Goal: Task Accomplishment & Management: Use online tool/utility

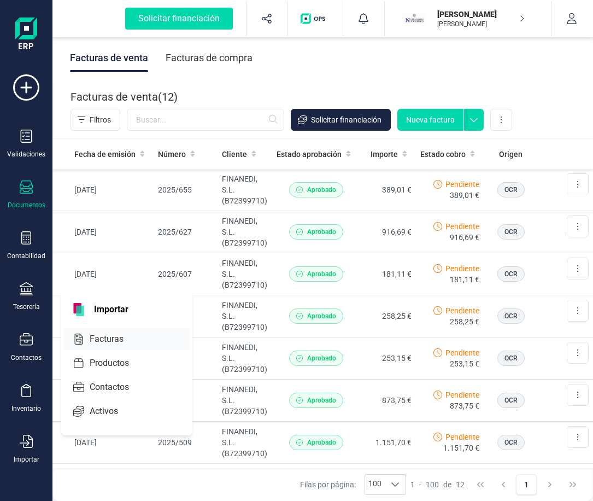
click at [104, 337] on span "Facturas" at bounding box center [114, 339] width 58 height 13
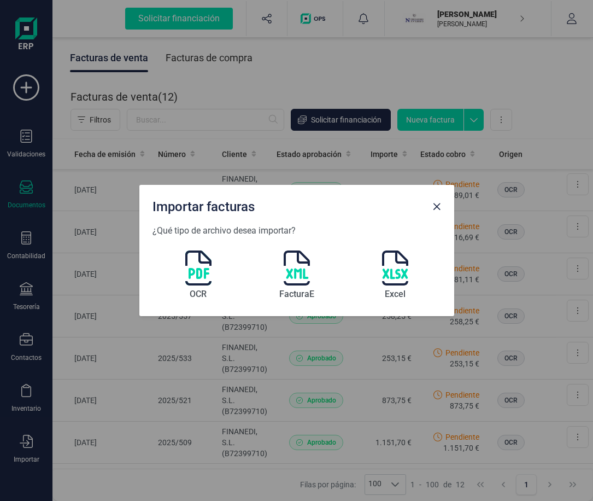
click at [206, 273] on img at bounding box center [198, 268] width 26 height 35
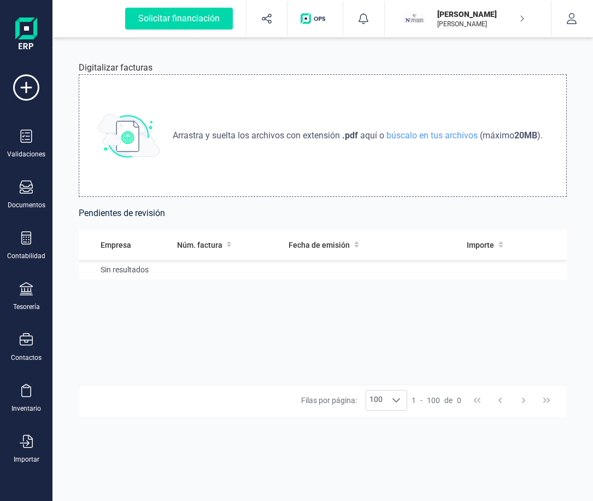
click at [135, 129] on img at bounding box center [128, 136] width 61 height 44
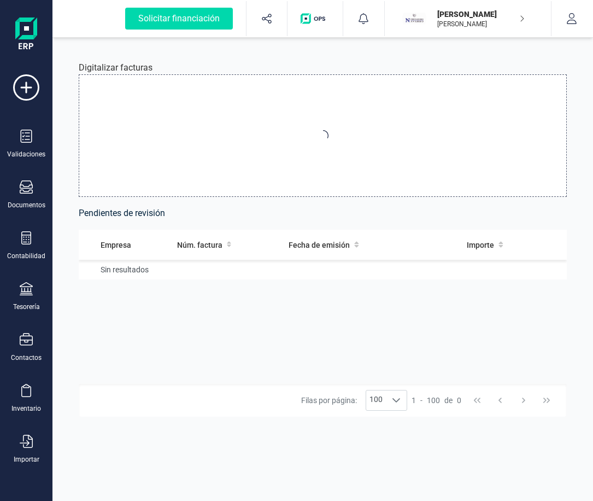
type input "C:\fakepath\2025-741 [PERSON_NAME] PROCURADORES.pdf"
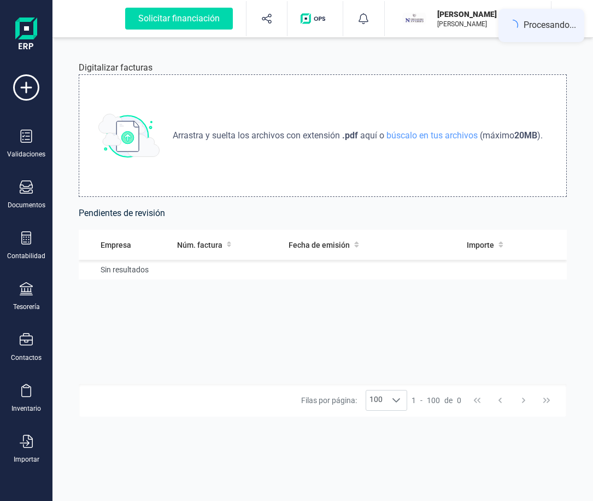
click at [267, 134] on span "Arrastra y suelta los archivos con extensión" at bounding box center [258, 135] width 170 height 13
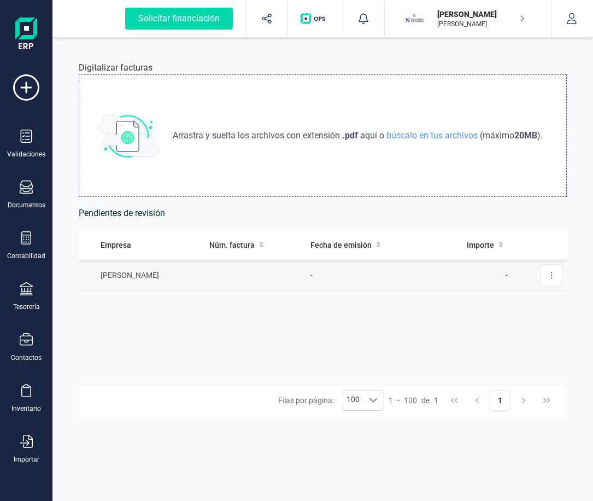
click at [158, 277] on td "[PERSON_NAME]" at bounding box center [142, 275] width 126 height 31
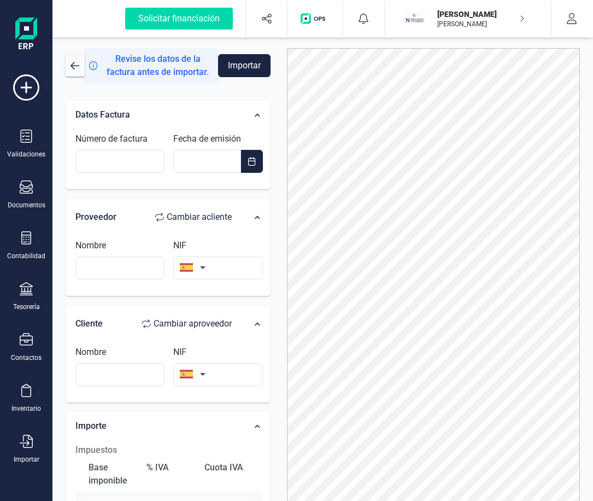
click at [252, 67] on button "Importar" at bounding box center [244, 65] width 53 height 23
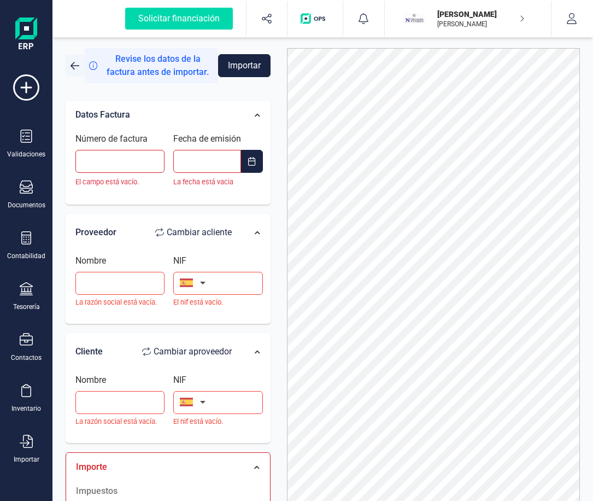
click at [71, 64] on span "button" at bounding box center [75, 65] width 9 height 9
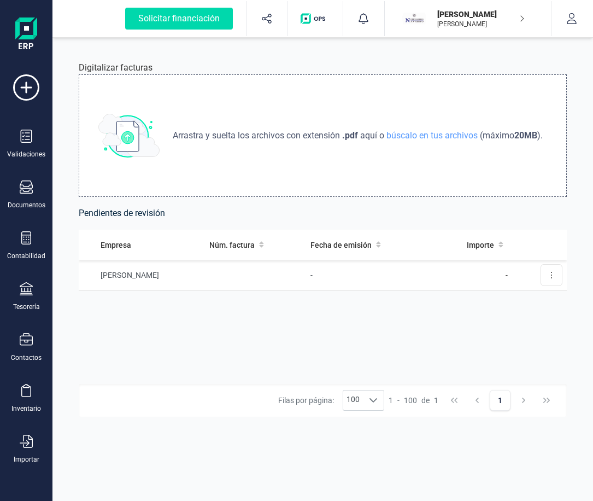
click at [165, 138] on div "Arrastra y suelta los archivos con extensión .pdf aquí o búscalo en tus archivo…" at bounding box center [323, 135] width 488 height 123
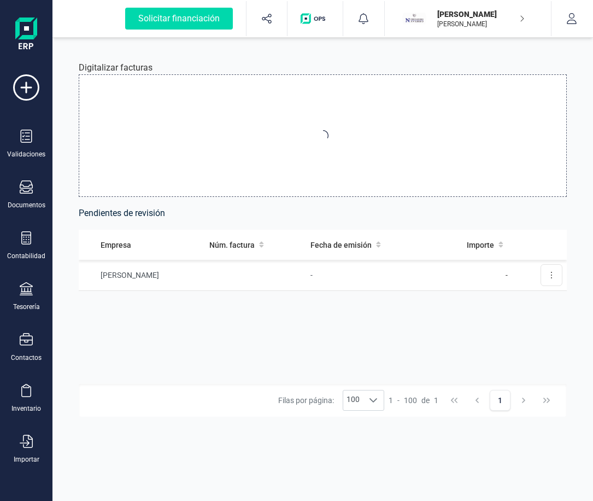
type input "C:\fakepath\2025-741 [PERSON_NAME] PROCURADORES.pdf"
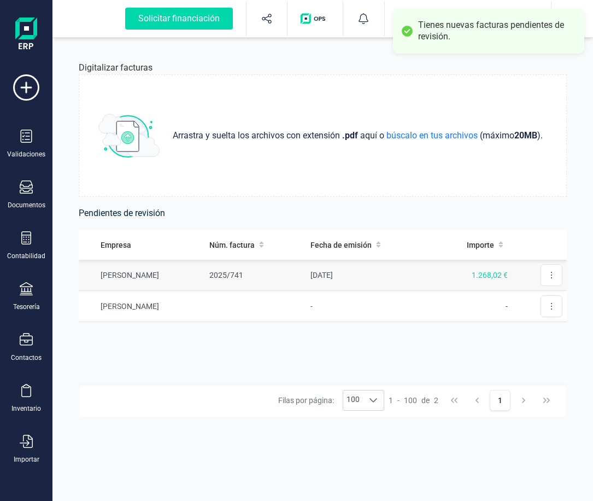
click at [205, 273] on td "[PERSON_NAME]" at bounding box center [142, 275] width 126 height 31
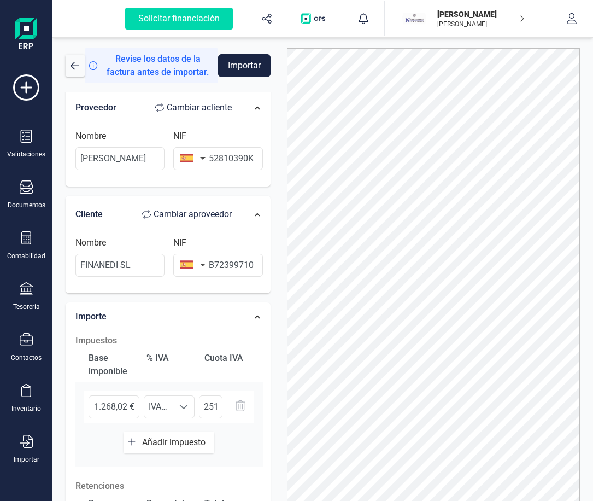
scroll to position [55, 0]
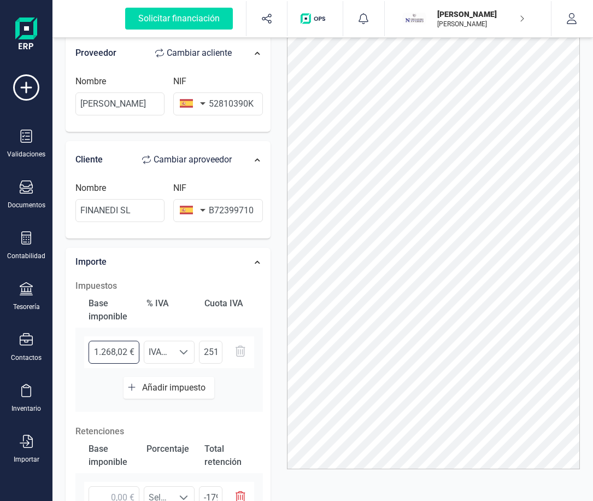
click at [100, 352] on input "1.268,02 €" at bounding box center [114, 352] width 51 height 23
drag, startPoint x: 94, startPoint y: 353, endPoint x: 185, endPoint y: 363, distance: 92.5
click at [185, 363] on div "1.268,02 € Seleccione un % IVA 21% (21%) IVA 21% (21%) 251,21 €" at bounding box center [169, 352] width 170 height 32
type input "1,00 €"
type input "0,21 €"
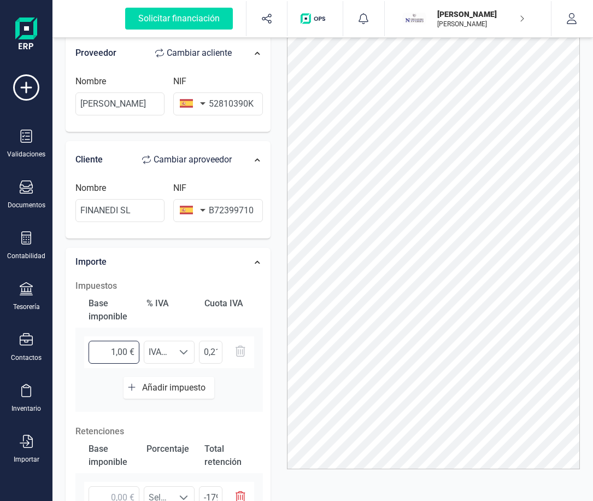
type input "11,00 €"
type input "2,31 €"
type input "119,00 €"
type input "24,99 €"
type input "1.196,00 €"
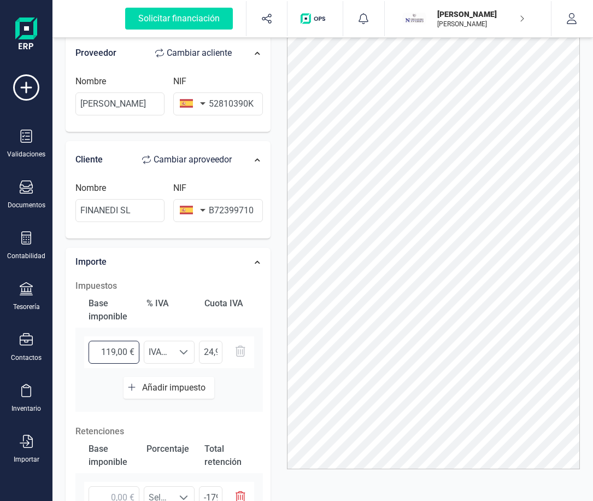
type input "251,16 €"
type input "1.196,20 €"
type input "251,20 €"
type input "1.196,25 €"
type input "251,21 €"
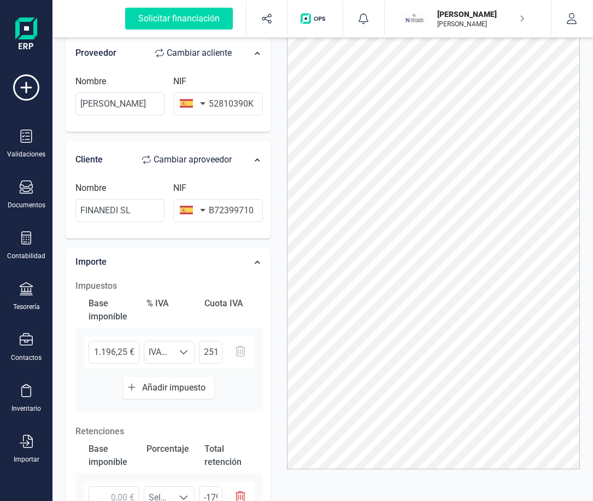
type input "1.196,25 €"
click at [241, 391] on div "Base imponible % IVA Cuota IVA 1.196,25 € Seleccione un % IVA 21% (21%) IVA 21%…" at bounding box center [169, 352] width 188 height 119
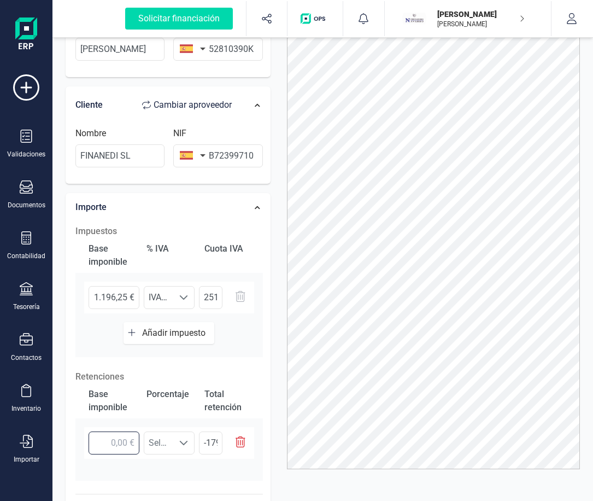
click at [111, 440] on input "text" at bounding box center [114, 443] width 51 height 23
type input "1,00 €"
type input "0,15 €"
type input "11,00 €"
type input "1,65 €"
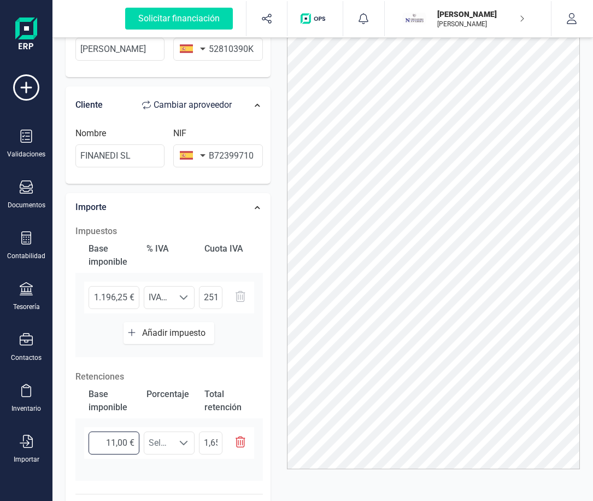
type input "119,00 €"
type input "17,85 €"
type input "1.196,00 €"
type input "179,40 €"
type input "1.196,20 €"
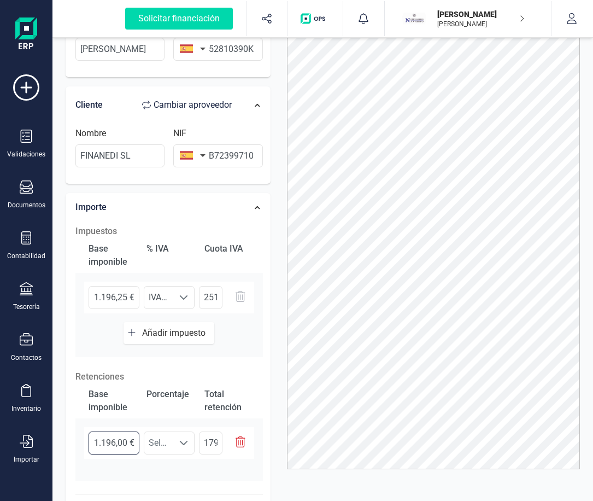
type input "179,43 €"
type input "1.196,25 €"
type input "179,44 €"
click at [178, 442] on div at bounding box center [183, 443] width 21 height 22
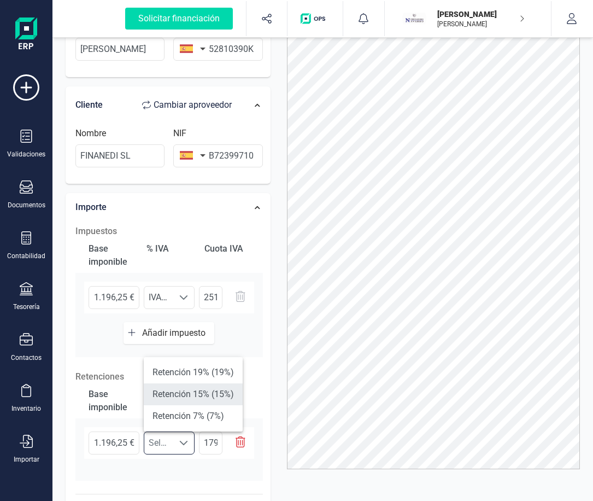
click at [167, 398] on li "Retención 15% (15%)" at bounding box center [193, 394] width 99 height 22
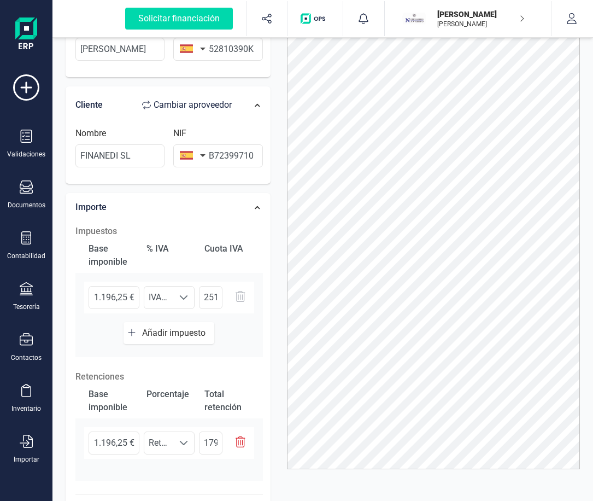
click at [225, 469] on div "Base imponible Porcentaje Total retención 1.196,25 € Seleccione un % Retención …" at bounding box center [169, 431] width 188 height 97
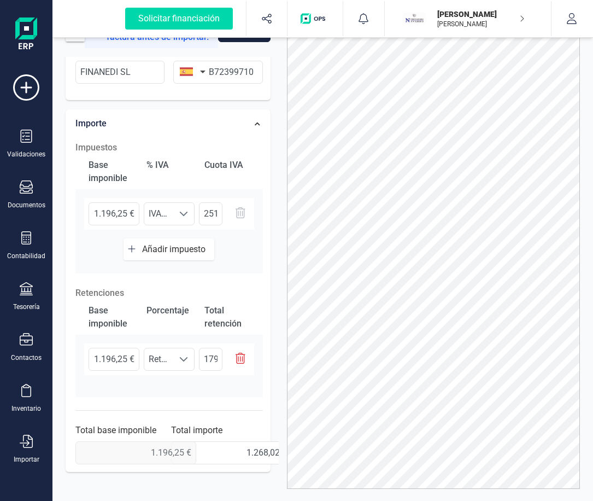
scroll to position [0, 0]
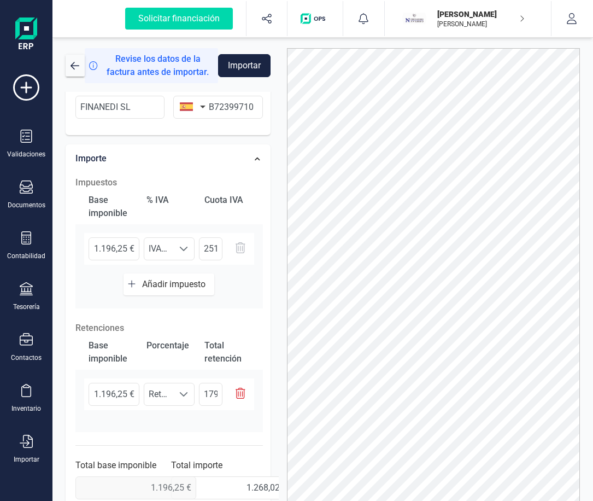
click at [259, 66] on button "Importar" at bounding box center [244, 65] width 53 height 23
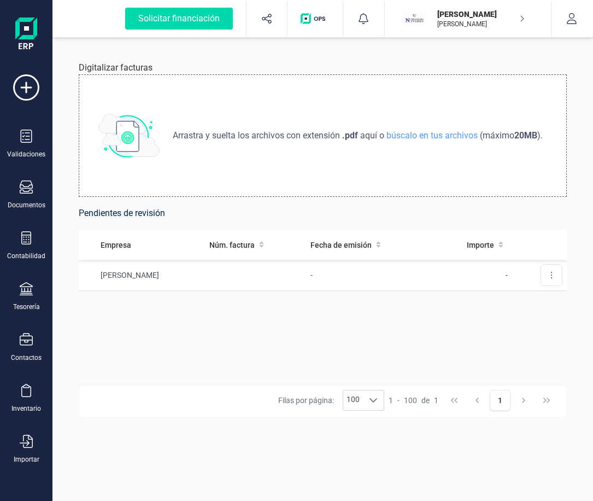
click at [198, 142] on p "Arrastra y suelta los archivos con extensión .pdf aquí o búscalo en tus archivo…" at bounding box center [357, 135] width 379 height 13
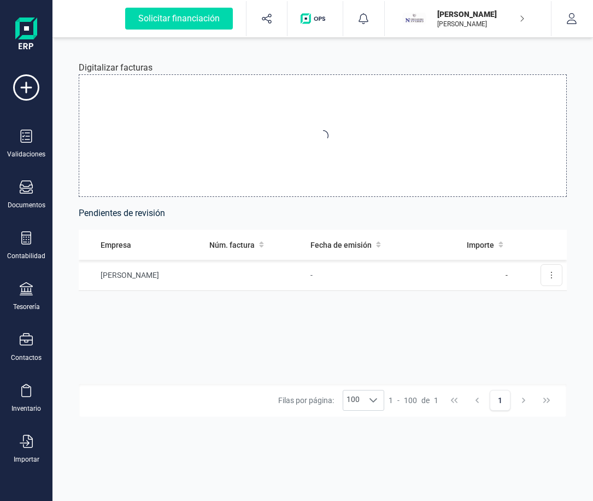
type input "C:\fakepath\2025-746 [PERSON_NAME] PROCURADORES.pdf"
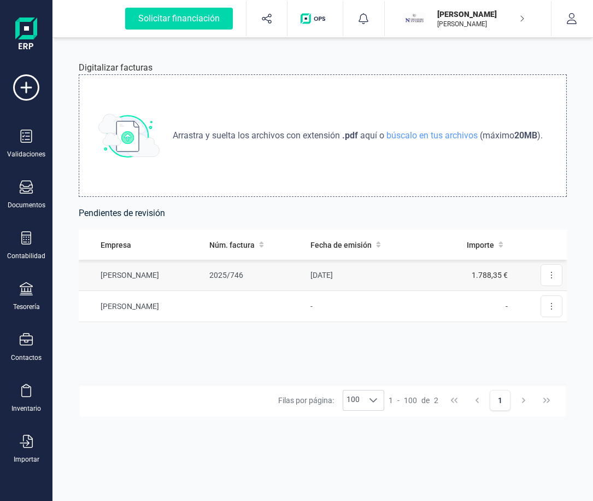
click at [205, 271] on td "[PERSON_NAME]" at bounding box center [142, 275] width 126 height 31
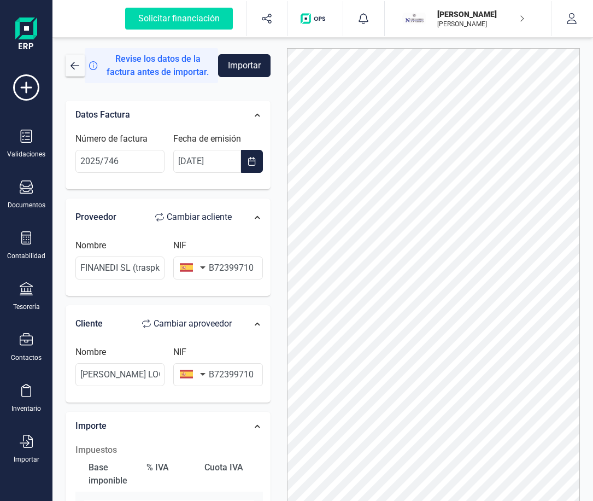
click at [207, 216] on span "Cambiar a cliente" at bounding box center [199, 217] width 65 height 13
type input "[PERSON_NAME] LOGISTICA SL"
type input "FINANEDI SL (traspk inmotech sl)"
click at [129, 269] on input "[PERSON_NAME] LOGISTICA SL" at bounding box center [119, 268] width 89 height 23
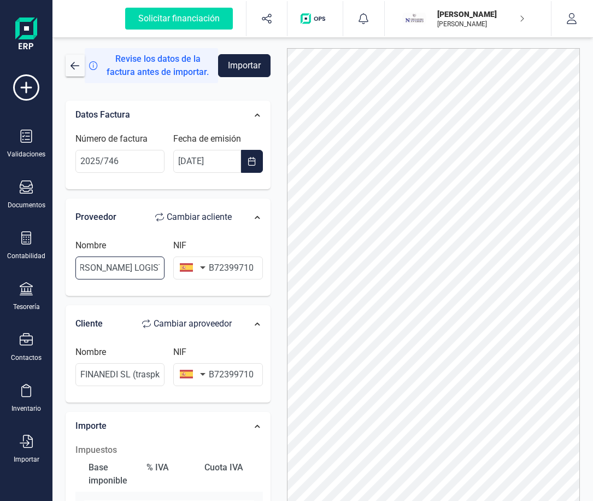
click at [290, 267] on div "Revise los datos de la factura antes de importar. Importar Datos Factura Número…" at bounding box center [322, 274] width 531 height 453
type input "[PERSON_NAME]"
click at [223, 277] on input "B72399710" at bounding box center [217, 268] width 89 height 23
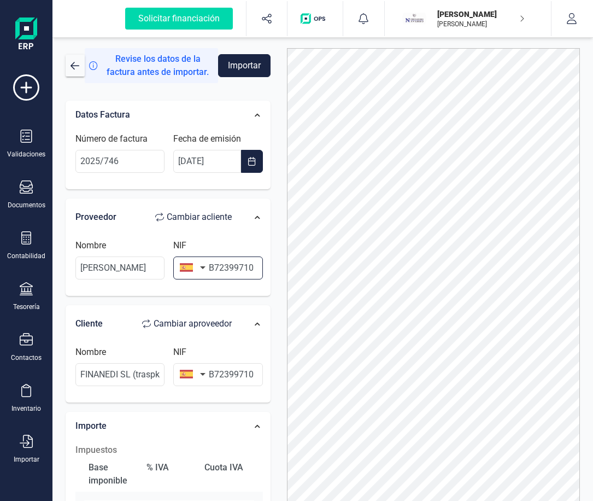
click at [337, 278] on div "Revise los datos de la factura antes de importar. Importar Datos Factura Número…" at bounding box center [322, 274] width 531 height 453
type input "52810390K"
click at [215, 406] on div "Datos Factura Número de factura 2025/746 Fecha de emisión [DATE] Proveedor Camb…" at bounding box center [168, 438] width 205 height 674
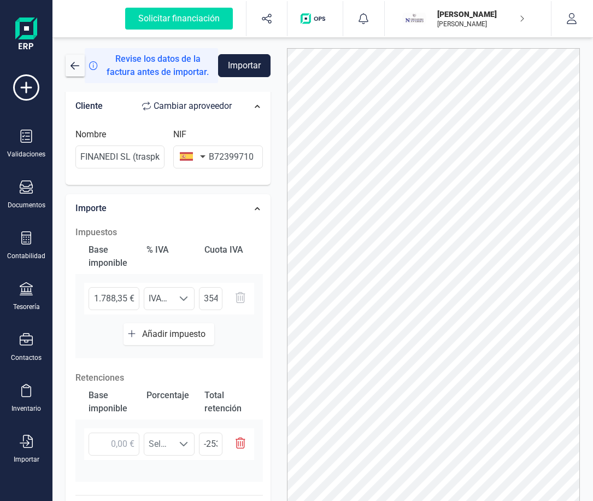
scroll to position [267, 0]
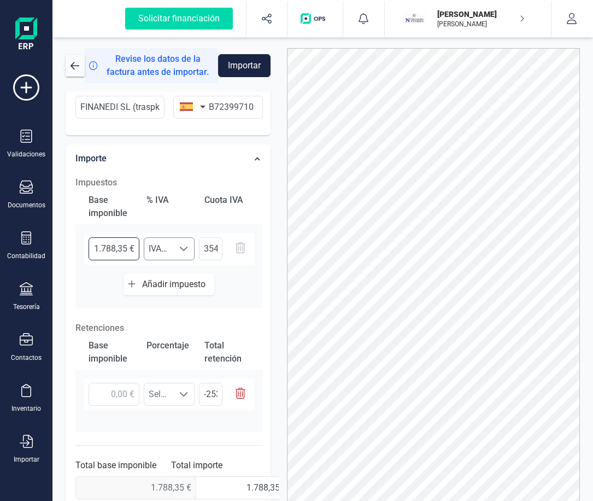
drag, startPoint x: 94, startPoint y: 247, endPoint x: 193, endPoint y: 247, distance: 99.5
click at [193, 247] on div "1.788,35 € Seleccione un % IVA 21% (21%) IVA 21% (21%) 354,30 €" at bounding box center [169, 249] width 170 height 32
type input "1,00 €"
type input "0,21 €"
type input "16,00 €"
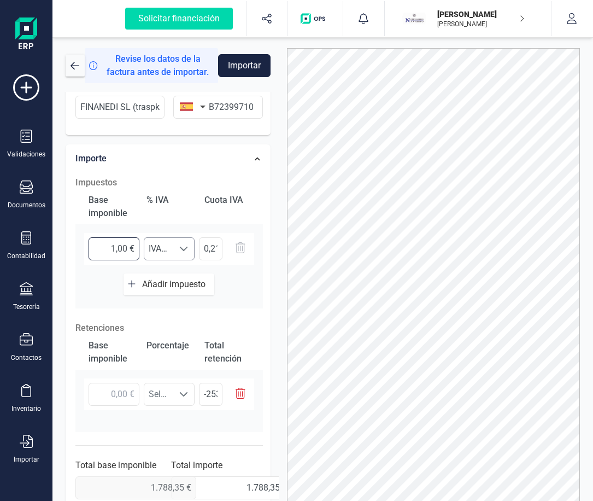
type input "3,36 €"
type input "168,00 €"
type input "35,28 €"
type input "1.687,00 €"
type input "354,27 €"
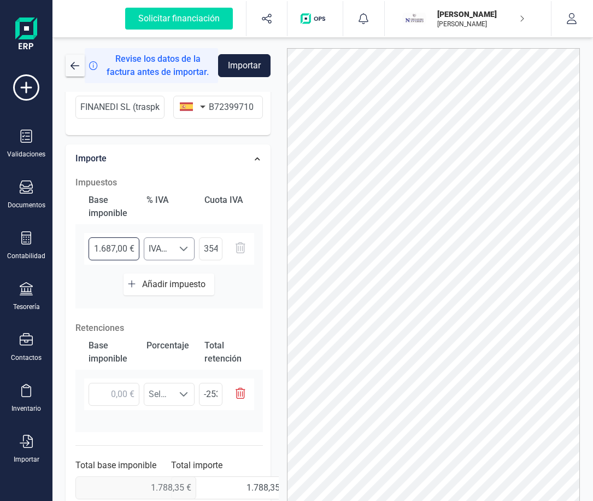
type input "1.687,10 €"
type input "354,29 €"
type input "1.687,12 €"
type input "354,30 €"
type input "1.687,12 €"
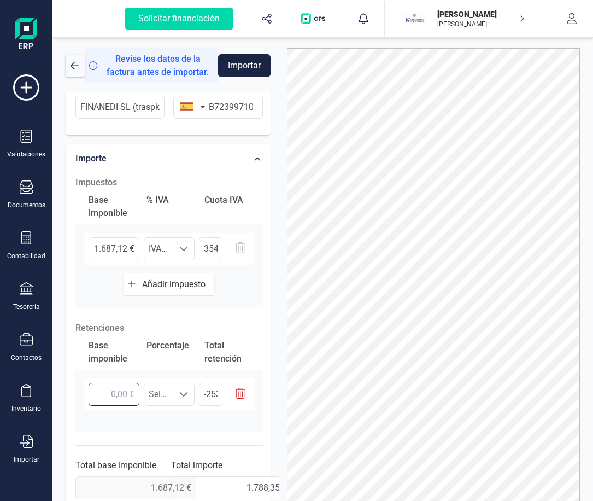
click at [116, 396] on input "text" at bounding box center [114, 394] width 51 height 23
type input "1,00 €"
type input "0,15 €"
type input "16,00 €"
type input "2,40 €"
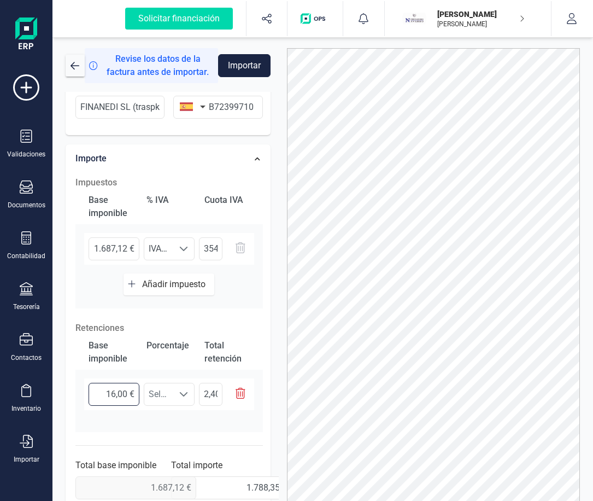
type input "168,00 €"
type input "25,20 €"
type input "1.687,00 €"
type input "253,05 €"
type input "1.687,10 €"
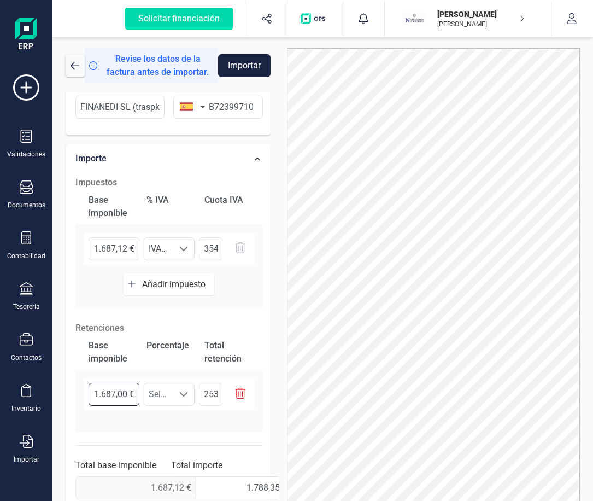
type input "253,06 €"
type input "1.687,12 €"
type input "253,07 €"
click at [197, 422] on div "Base imponible Porcentaje Total retención 1.687,12 € Seleccione un % Seleccione…" at bounding box center [169, 383] width 188 height 97
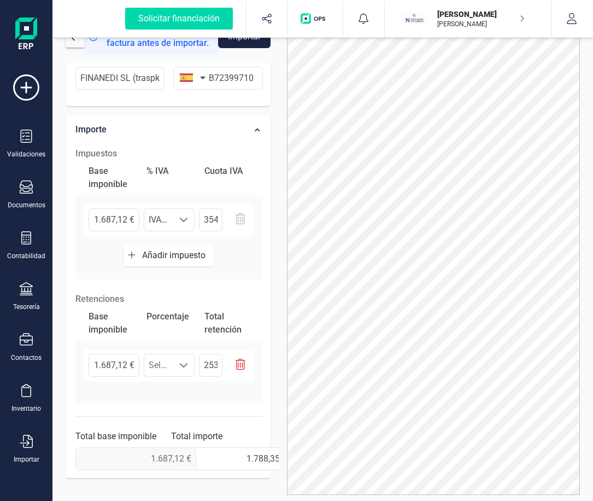
scroll to position [67, 0]
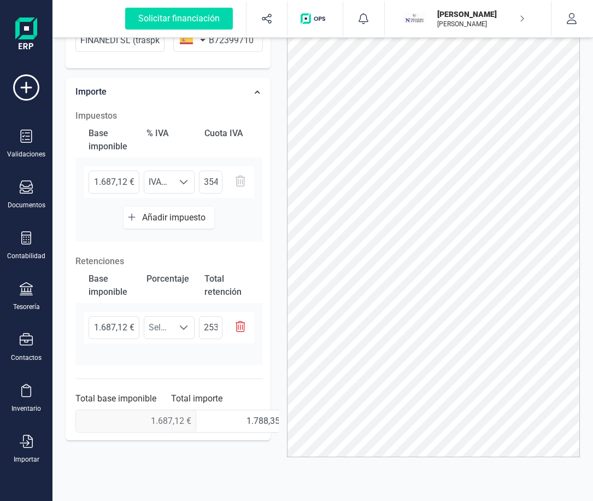
click at [141, 426] on span "1.687,12 €" at bounding box center [120, 421] width 91 height 23
click at [135, 420] on span "1.687,12 €" at bounding box center [120, 421] width 91 height 23
click at [205, 351] on div "1.687,12 € Seleccione un % Seleccione un % 253,07 €" at bounding box center [169, 332] width 188 height 40
click at [187, 239] on div "Base imponible % IVA Cuota IVA 1.687,12 € Seleccione un % IVA 21% (21%) IVA 21%…" at bounding box center [169, 182] width 188 height 119
click at [160, 331] on span "Seleccione un %" at bounding box center [158, 328] width 29 height 22
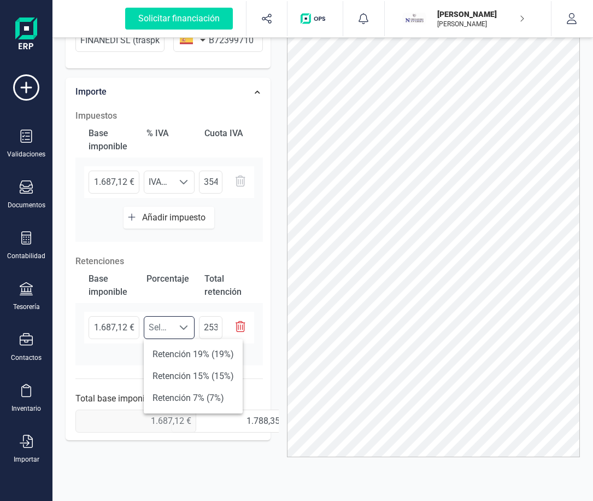
scroll to position [7, 48]
click at [178, 374] on li "Retención 15% (15%)" at bounding box center [193, 376] width 99 height 22
click at [168, 347] on div "1.687,12 € Seleccione un % Retención 15% (15%) Retención 15% (15%) 253,07 €" at bounding box center [169, 332] width 188 height 40
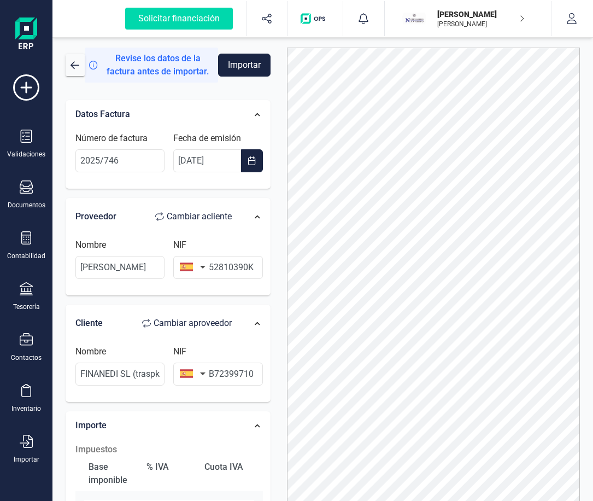
scroll to position [0, 0]
click at [244, 67] on button "Importar" at bounding box center [244, 65] width 53 height 23
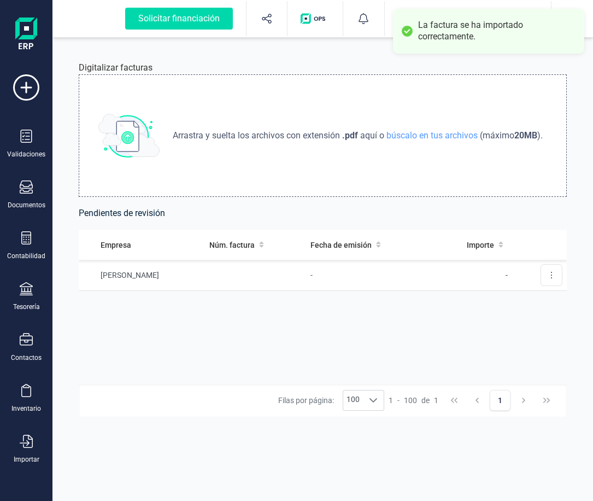
click at [274, 161] on div "Arrastra y suelta los archivos con extensión .pdf aquí o búscalo en tus archivo…" at bounding box center [323, 135] width 488 height 123
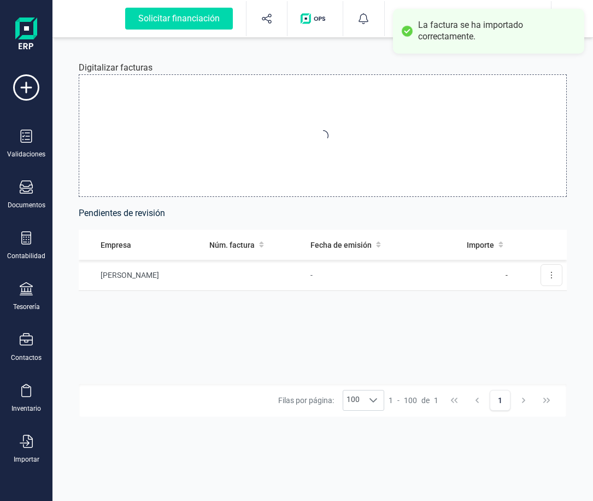
type input "C:\fakepath\2025-747 [PERSON_NAME] PROCURADORES.pdf"
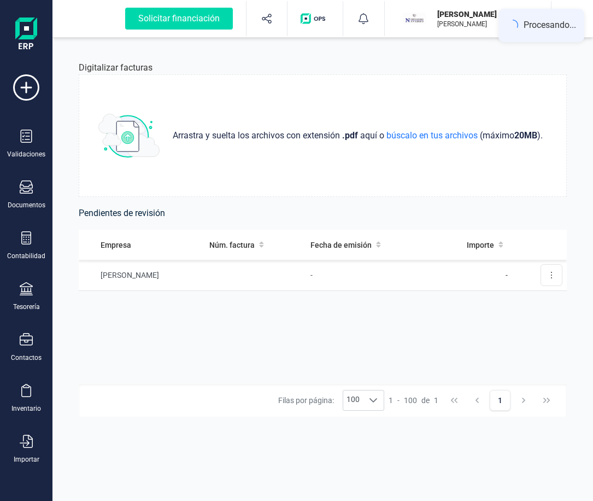
click at [185, 432] on div "Digitalizar facturas Arrastra y suelta los archivos con extensión .pdf aquí o b…" at bounding box center [323, 268] width 541 height 466
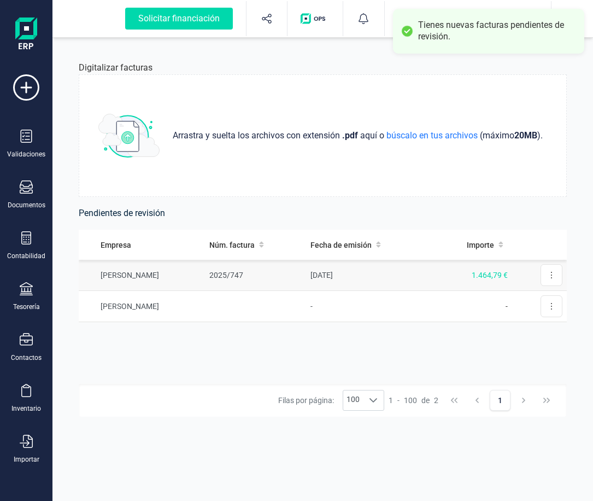
click at [205, 279] on td "[PERSON_NAME]" at bounding box center [142, 275] width 126 height 31
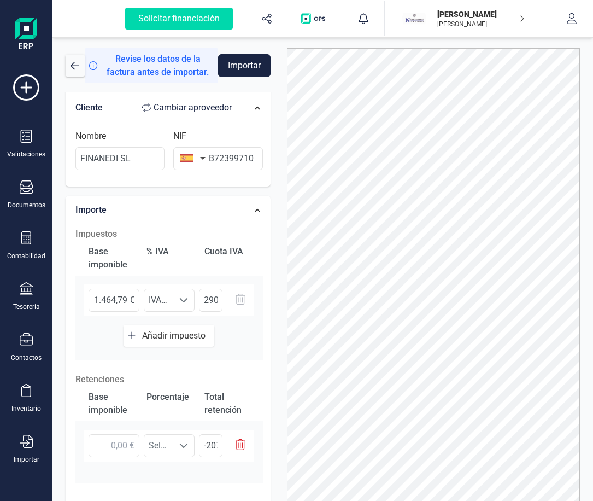
scroll to position [219, 0]
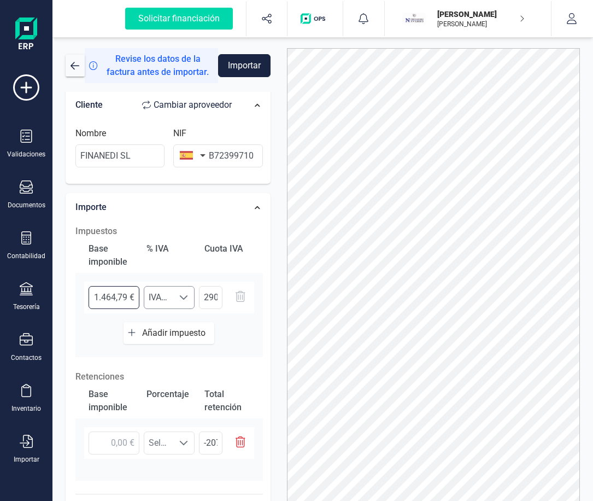
drag, startPoint x: 92, startPoint y: 300, endPoint x: 161, endPoint y: 300, distance: 68.9
click at [161, 300] on div "1.464,79 € Seleccione un % IVA 21% (21%) IVA 21% (21%) 290,19 €" at bounding box center [169, 298] width 170 height 32
type input "1,00 €"
type input "0,21 €"
type input "13,00 €"
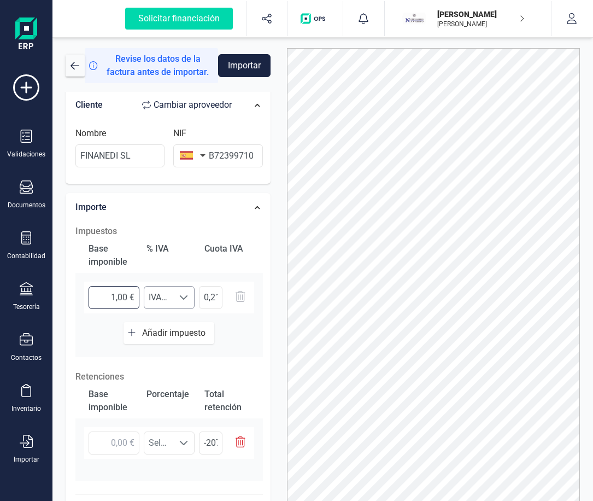
type input "2,73 €"
type input "138,00 €"
type input "28,98 €"
type input "1.381,00 €"
type input "290,01 €"
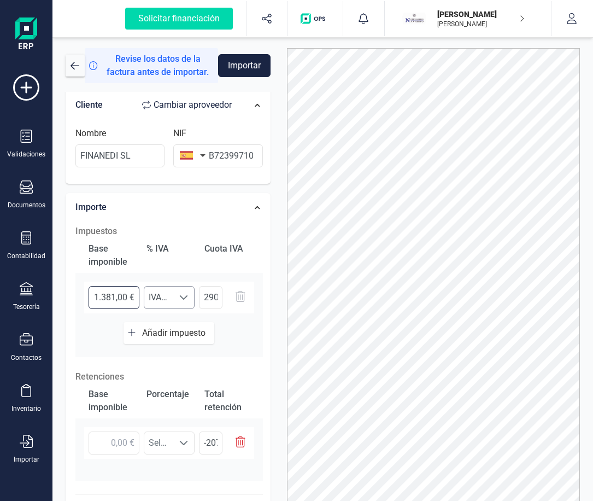
type input "1.381,80 €"
type input "290,18 €"
type input "1.381,88 €"
type input "290,19 €"
type input "1.381,88 €"
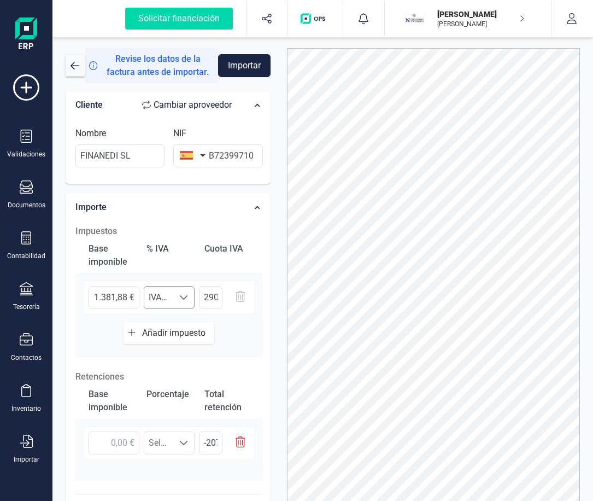
click at [177, 298] on div at bounding box center [183, 298] width 21 height 22
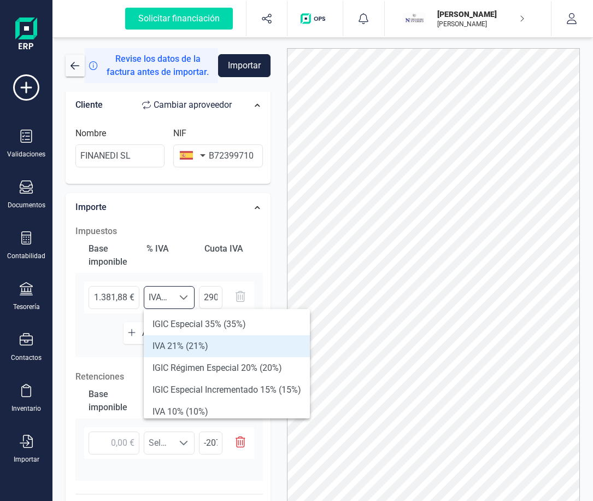
click at [192, 343] on li "IVA 21% (21%)" at bounding box center [227, 346] width 166 height 22
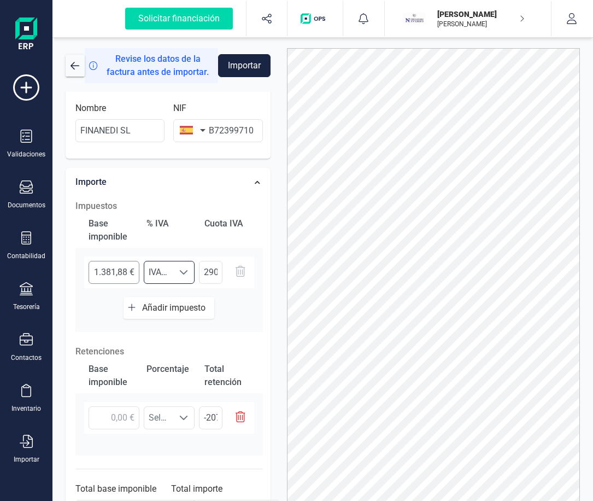
scroll to position [267, 0]
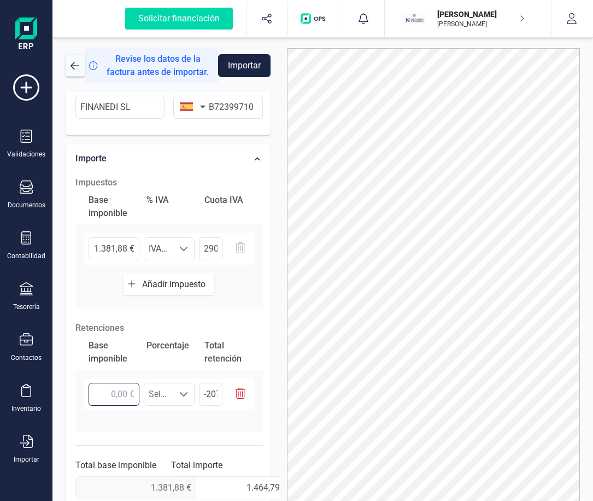
click at [114, 386] on input "text" at bounding box center [114, 394] width 51 height 23
type input "1,00 €"
type input "0,15 €"
type input "13,00 €"
type input "1,95 €"
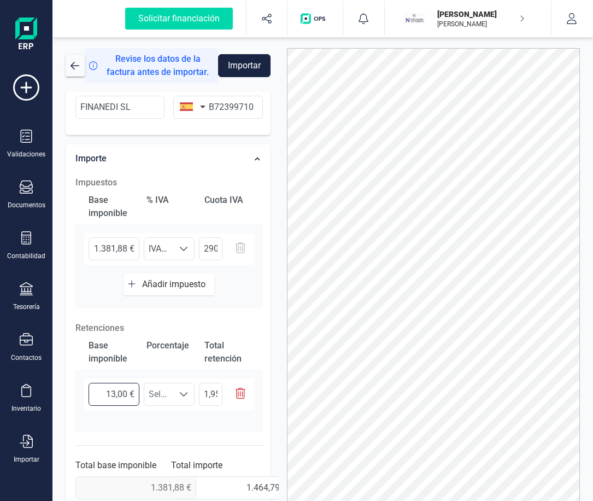
type input "138,00 €"
type input "20,70 €"
type input "1.381,00 €"
type input "207,15 €"
type input "1.381,80 €"
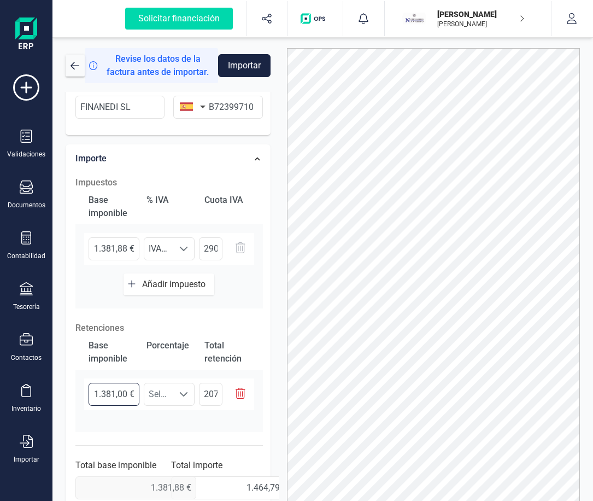
type input "207,27 €"
type input "1.381,88 €"
type input "207,28 €"
click at [175, 394] on div at bounding box center [183, 394] width 21 height 22
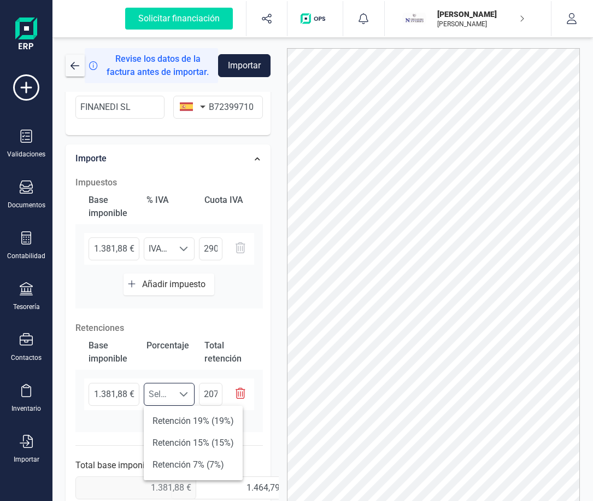
scroll to position [7, 48]
click at [173, 441] on li "Retención 15% (15%)" at bounding box center [193, 443] width 99 height 22
click at [176, 417] on div "1.381,88 € Seleccione un % Retención 15% (15%) Retención 15% (15%) 207,28 €" at bounding box center [169, 398] width 188 height 40
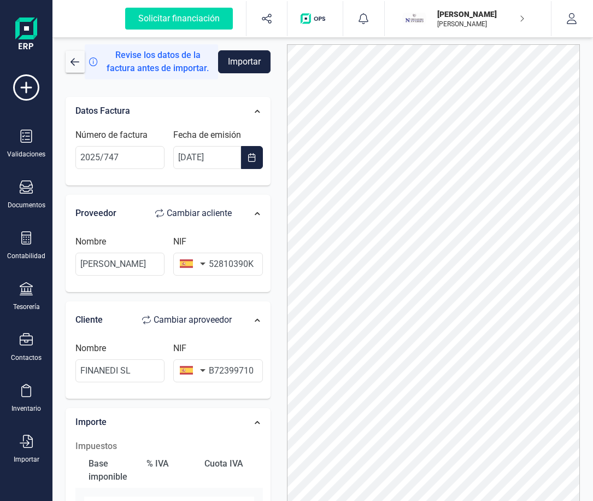
scroll to position [0, 0]
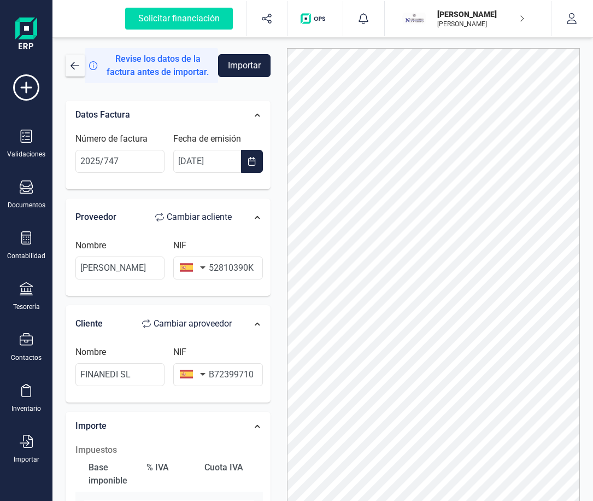
click at [228, 60] on button "Importar" at bounding box center [244, 65] width 53 height 23
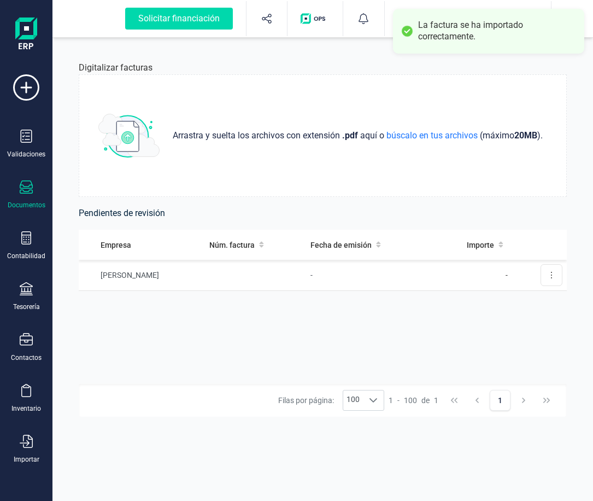
click at [25, 200] on div "Documentos" at bounding box center [26, 194] width 44 height 29
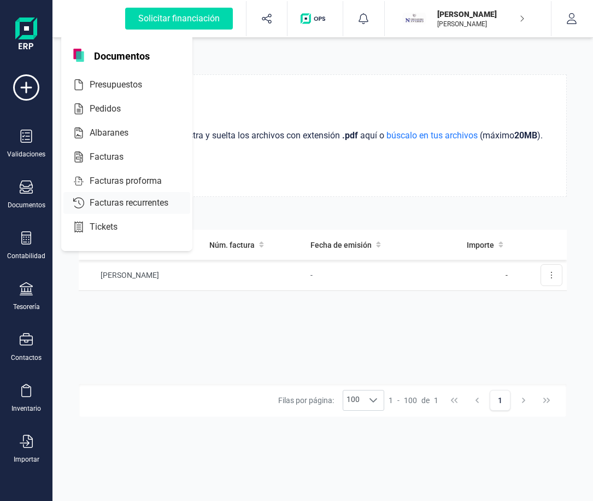
click at [98, 158] on span "Facturas" at bounding box center [114, 156] width 58 height 13
